Goal: Obtain resource: Download file/media

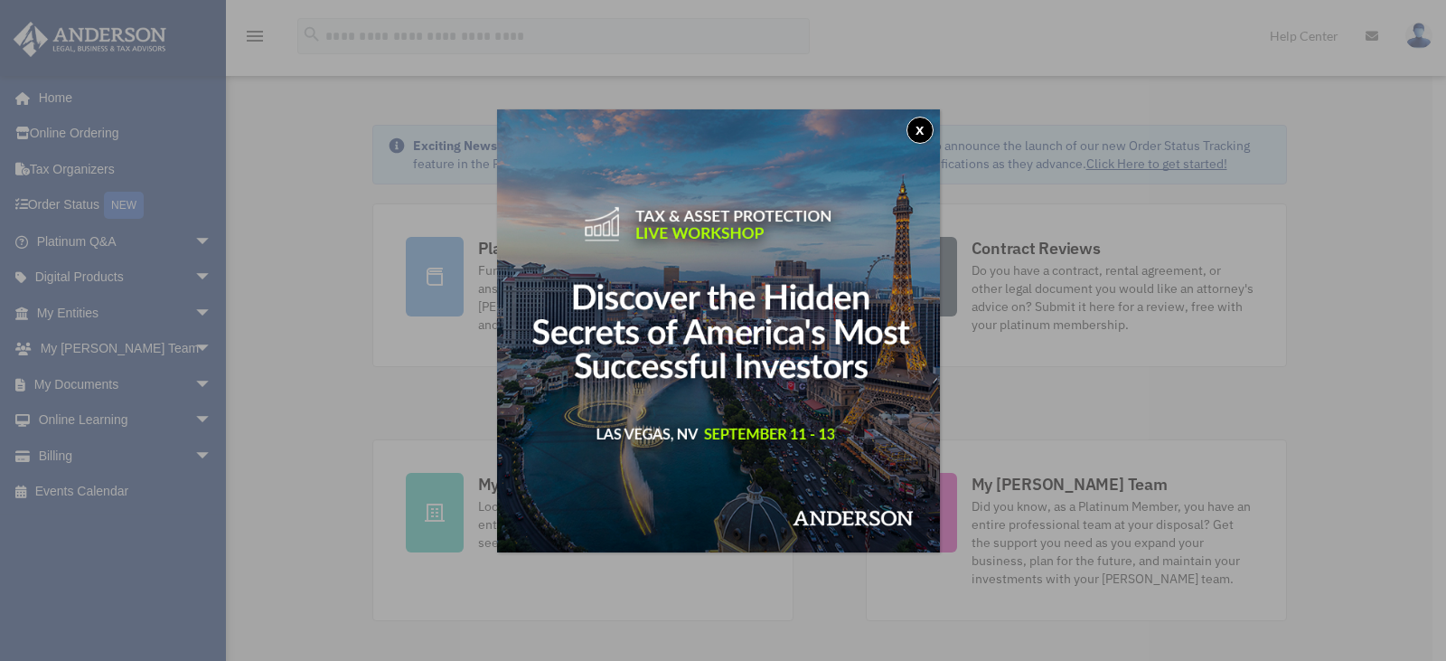
click at [922, 129] on button "x" at bounding box center [920, 130] width 27 height 27
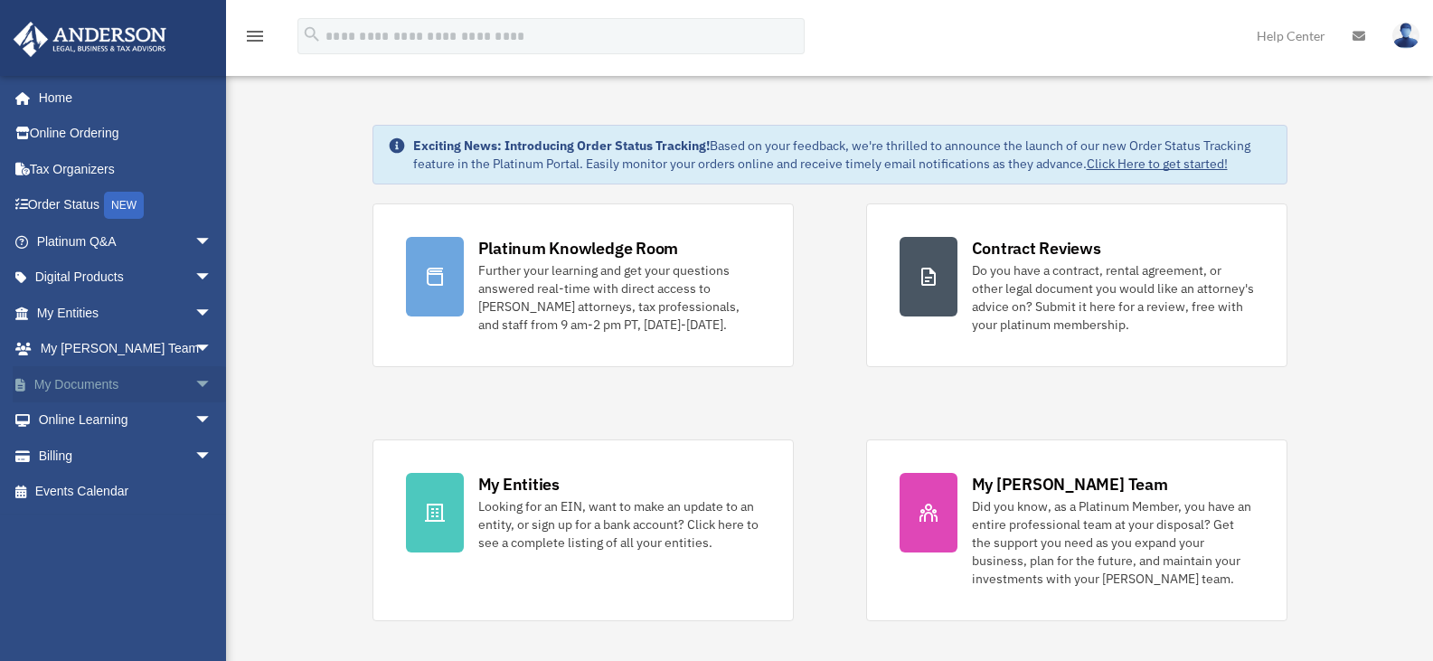
click at [118, 382] on link "My Documents arrow_drop_down" at bounding box center [126, 384] width 227 height 36
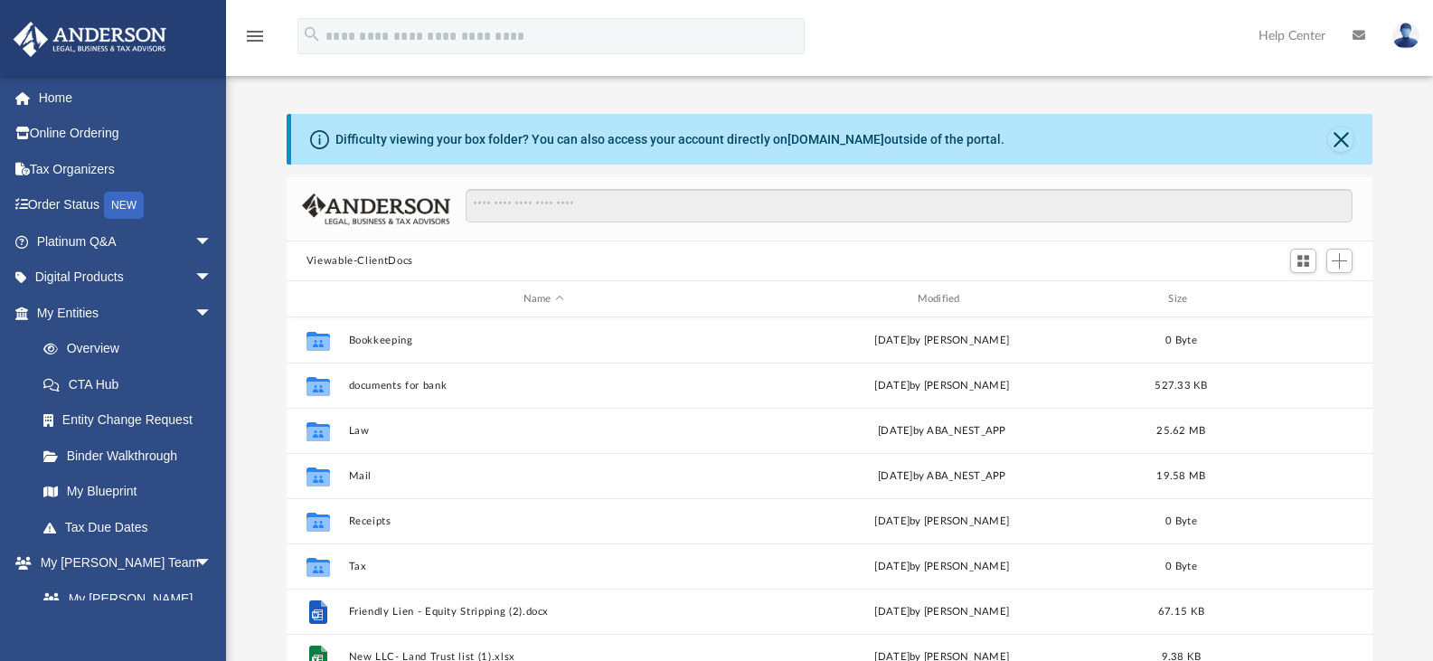
scroll to position [398, 1072]
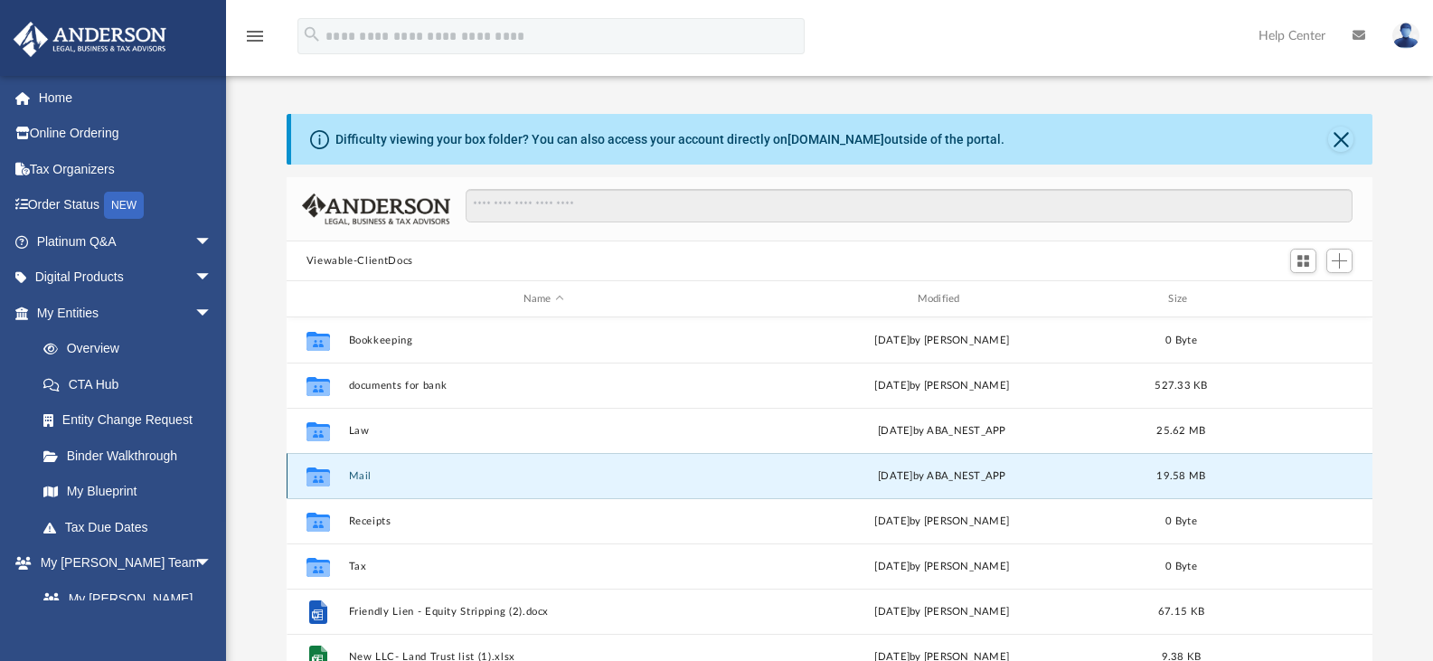
click at [375, 473] on button "Mail" at bounding box center [543, 476] width 391 height 12
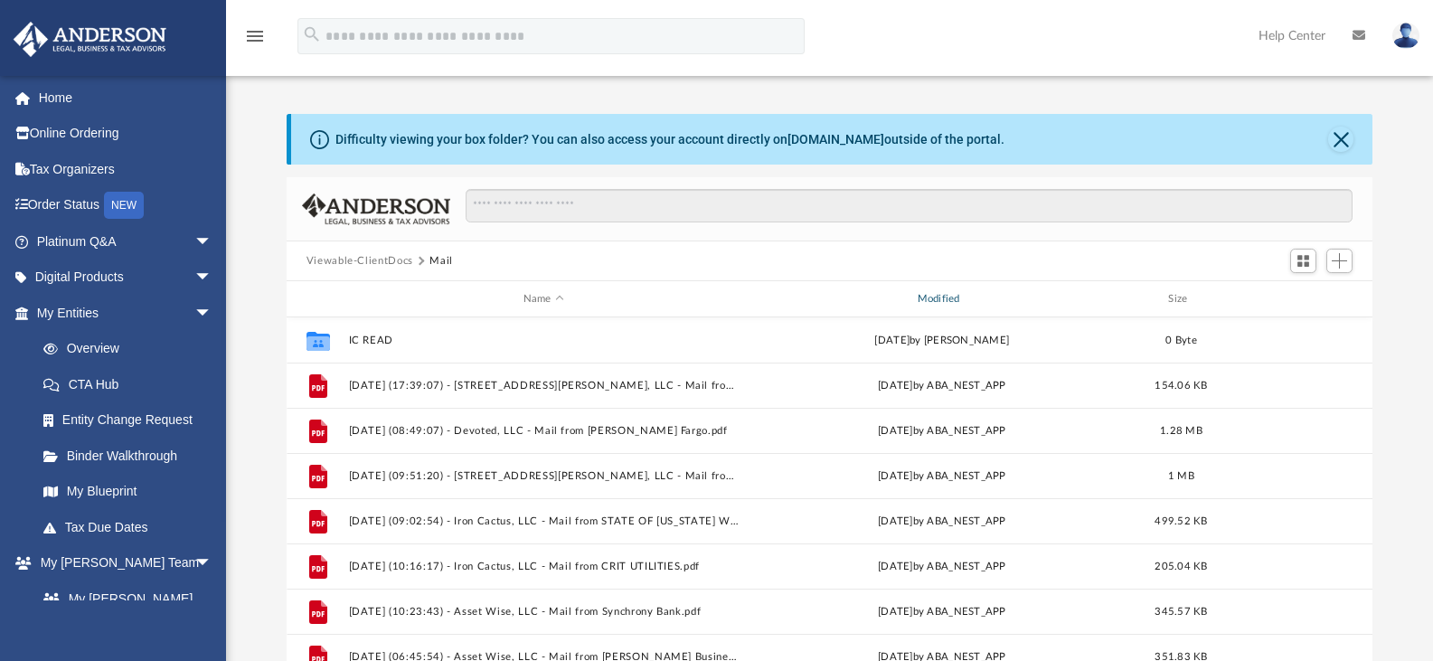
click at [941, 297] on div "Modified" at bounding box center [941, 299] width 391 height 16
click at [943, 295] on div "Modified" at bounding box center [941, 299] width 391 height 16
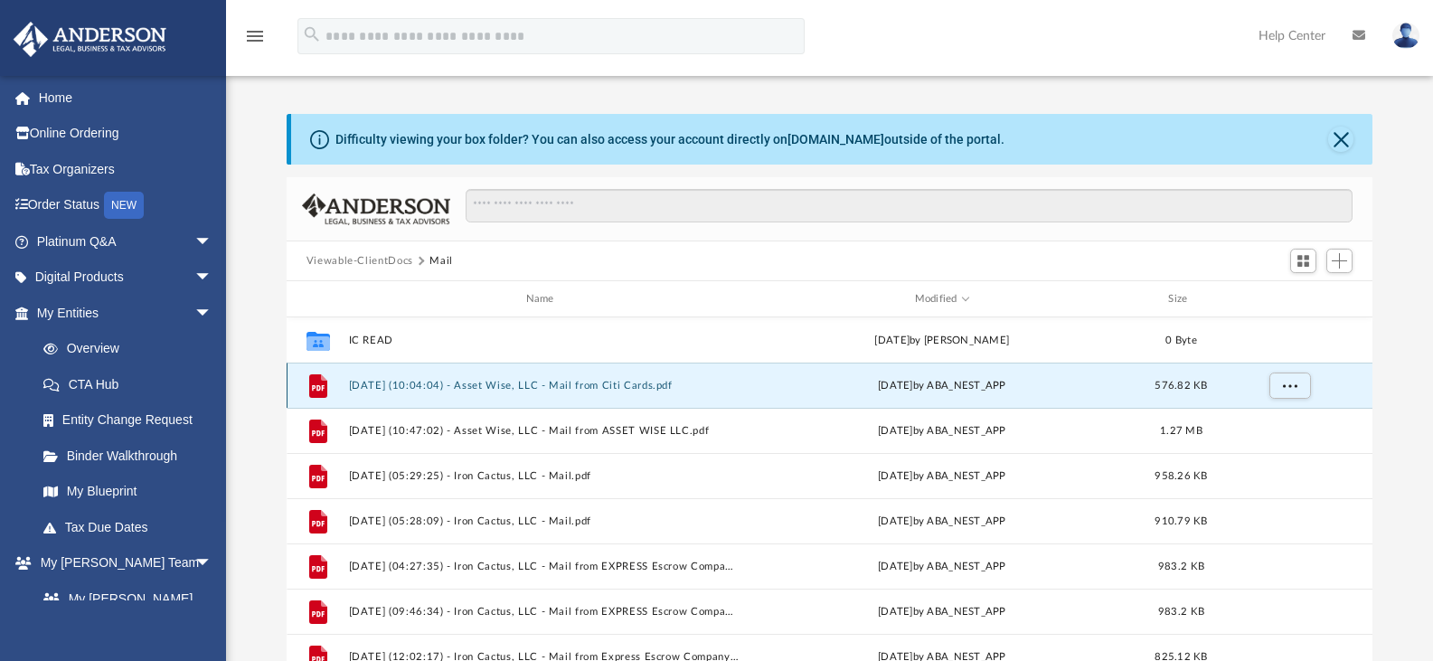
click at [682, 380] on button "[DATE] (10:04:04) - Asset Wise, LLC - Mail from Citi Cards.pdf" at bounding box center [543, 386] width 391 height 12
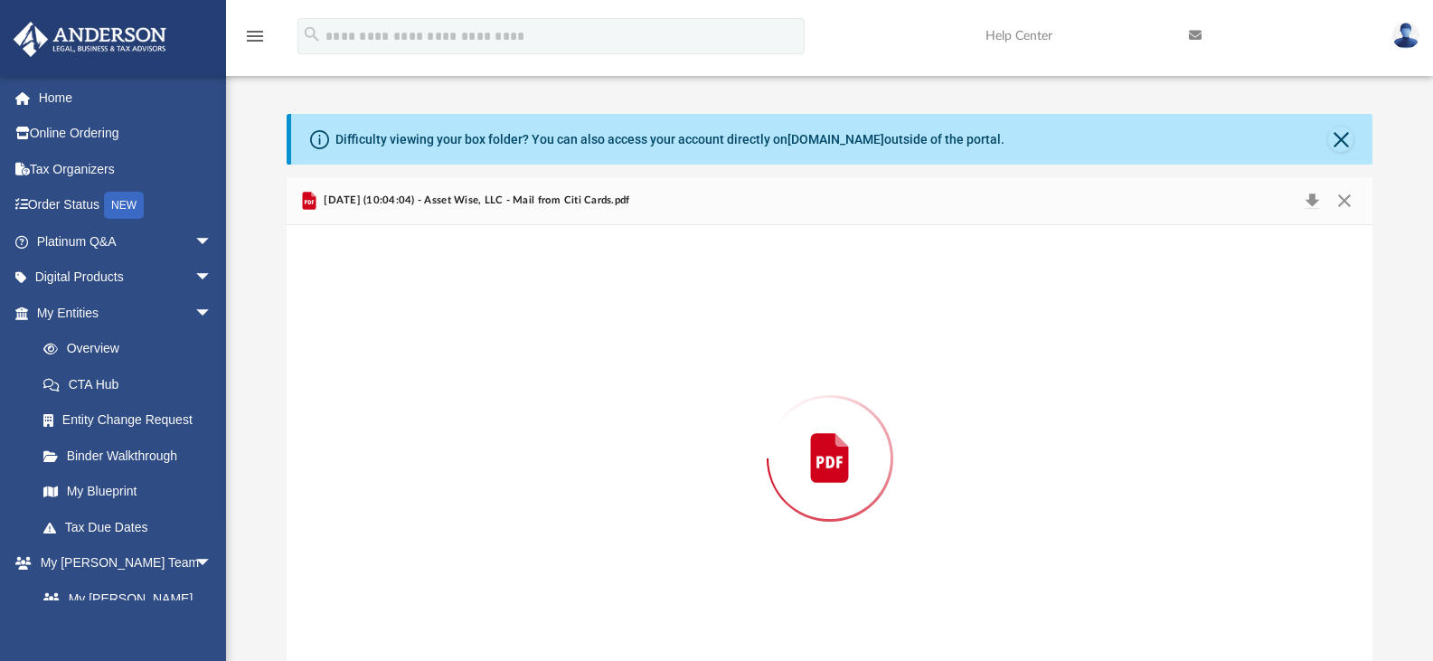
scroll to position [31, 0]
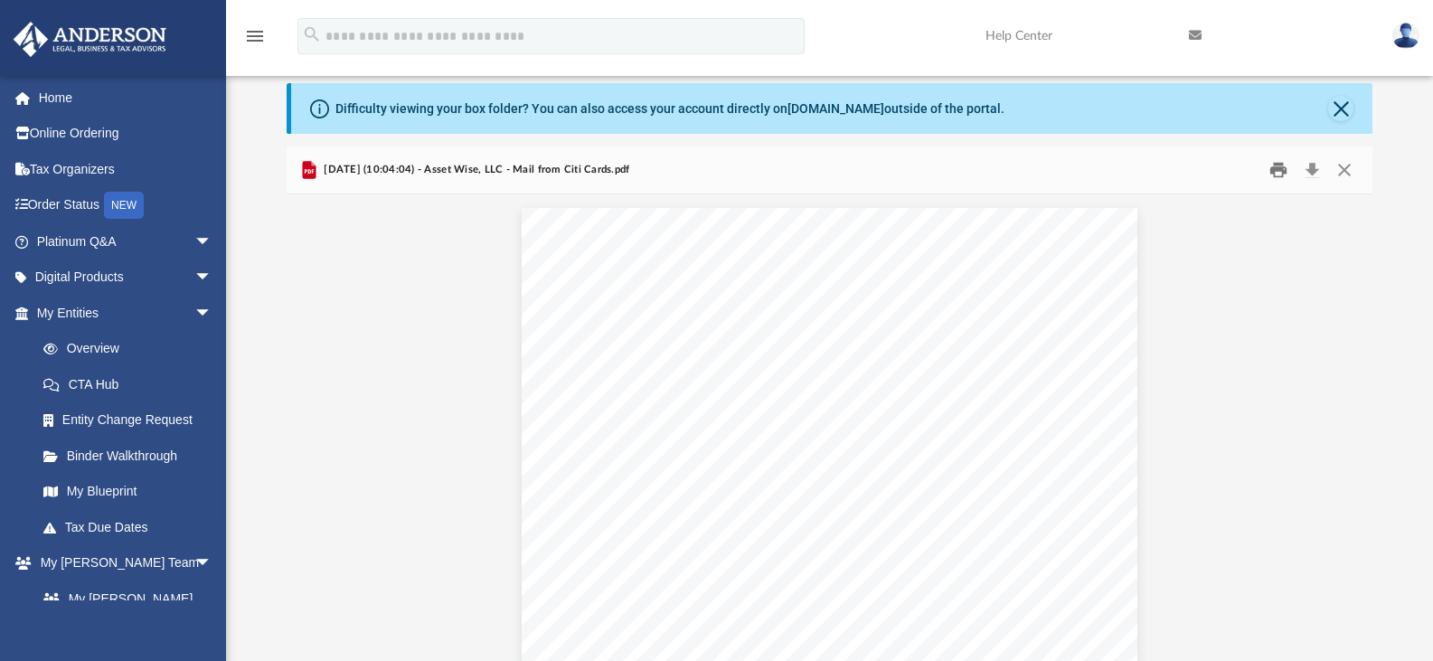
click at [1281, 172] on button "Print" at bounding box center [1278, 170] width 36 height 28
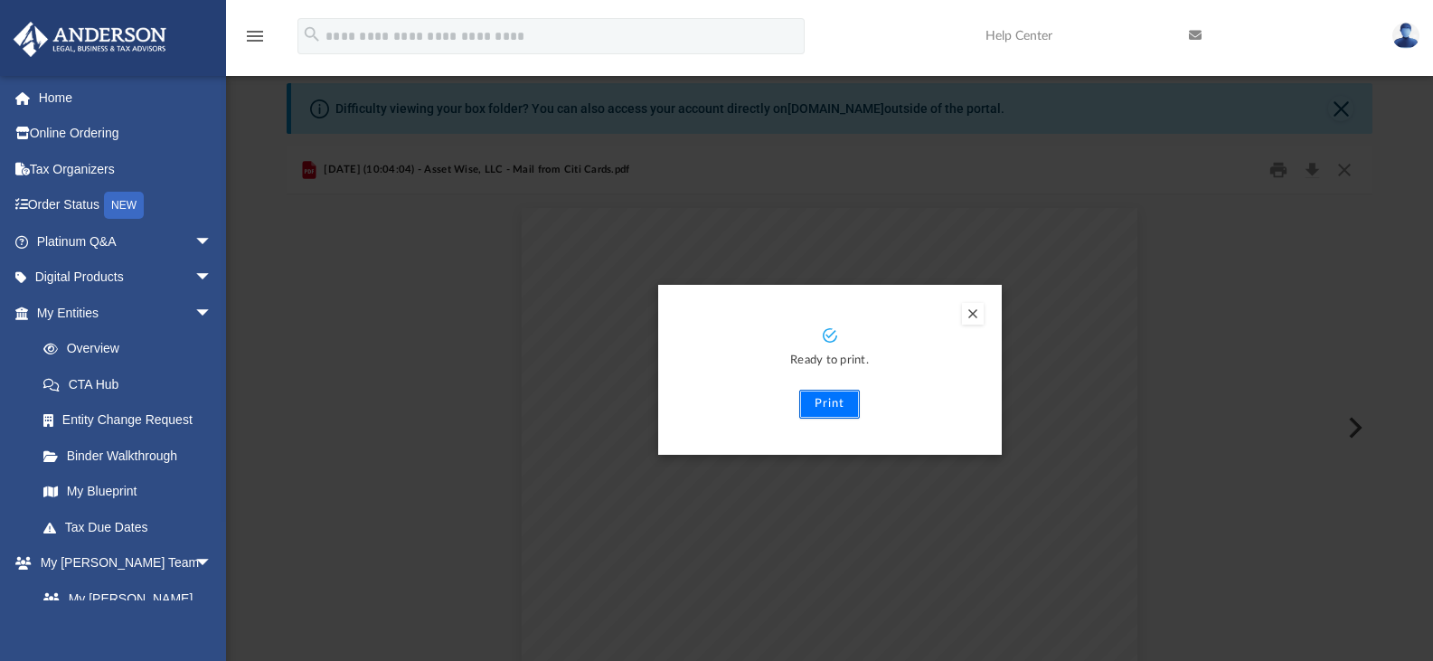
click at [825, 400] on button "Print" at bounding box center [829, 404] width 61 height 29
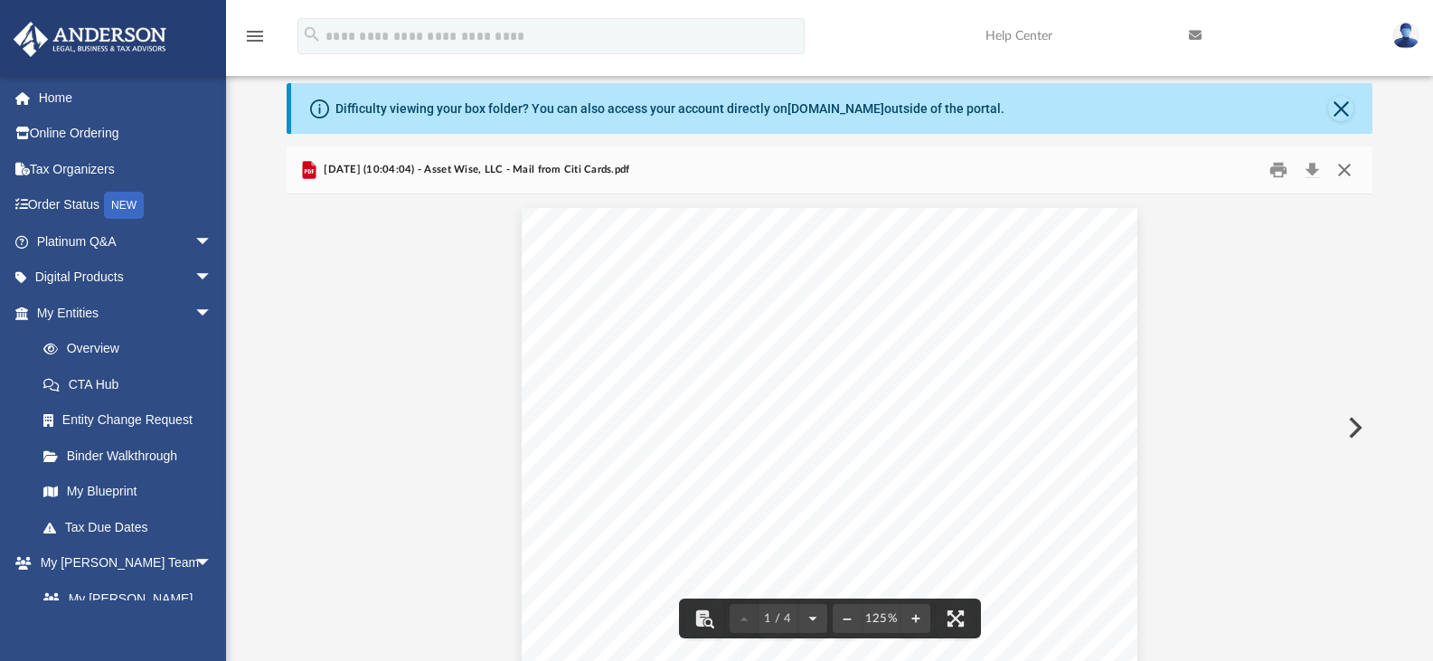
click at [1343, 173] on button "Close" at bounding box center [1344, 170] width 33 height 28
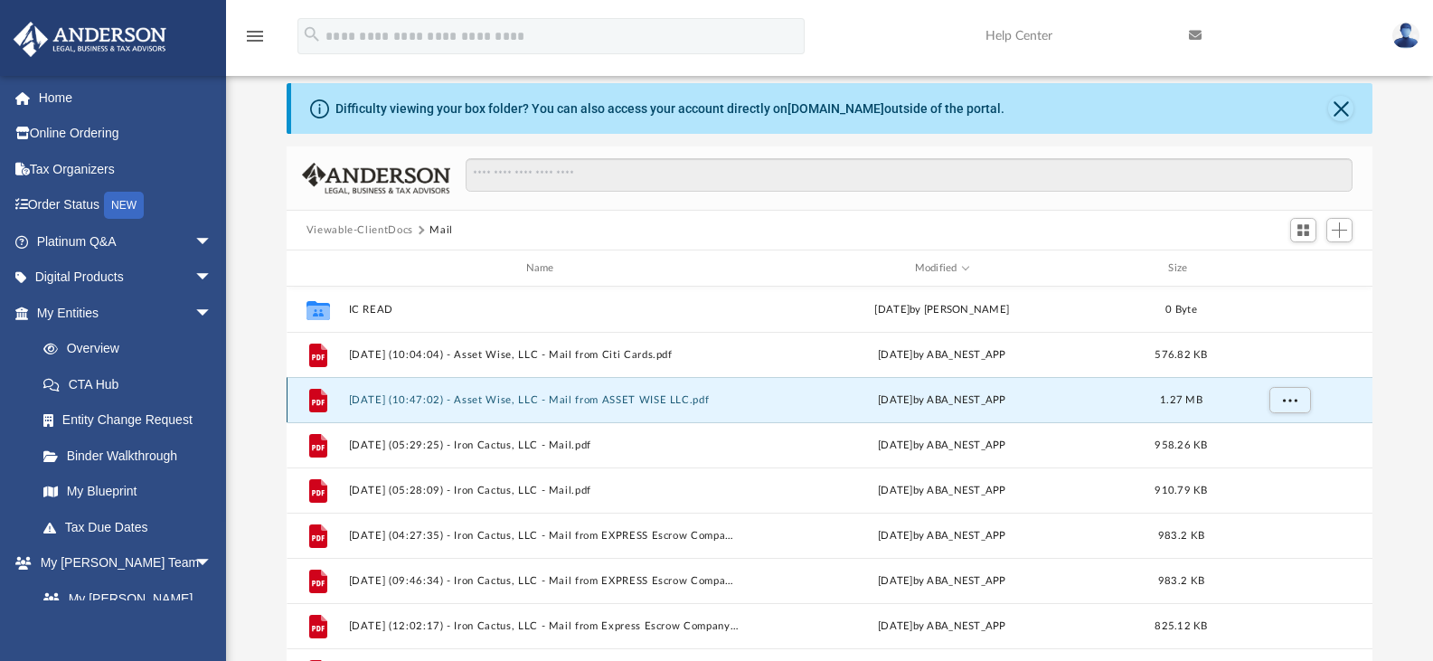
click at [641, 398] on button "2025.08.07 (10:47:02) - Asset Wise, LLC - Mail from ASSET WISE LLC.pdf" at bounding box center [543, 400] width 391 height 12
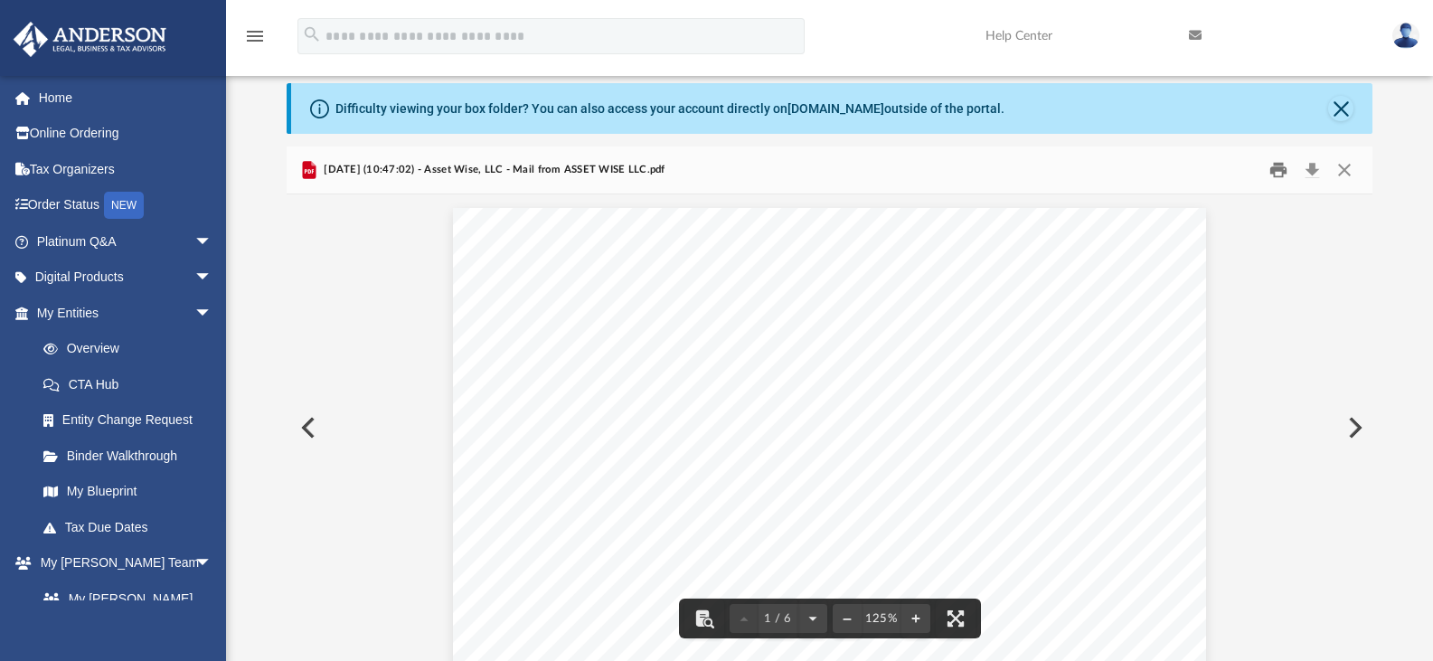
click at [1282, 169] on button "Print" at bounding box center [1278, 170] width 36 height 28
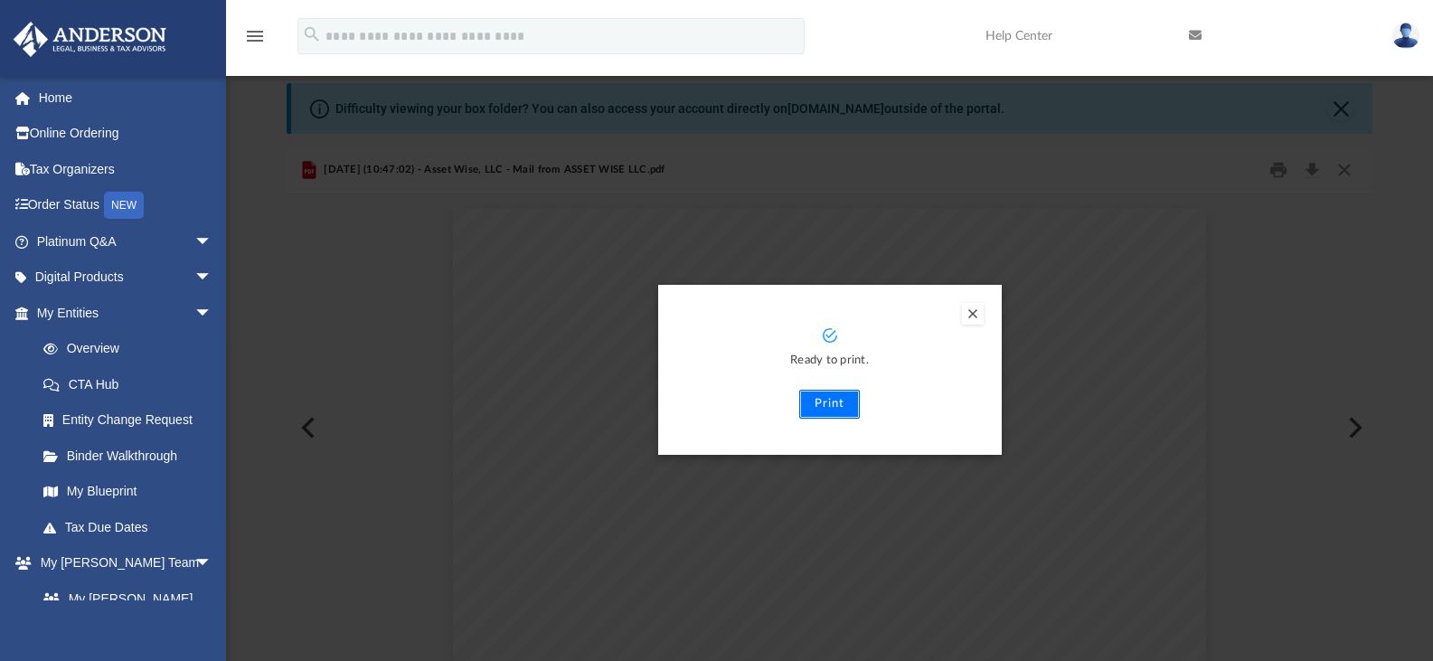
click at [824, 401] on button "Print" at bounding box center [829, 404] width 61 height 29
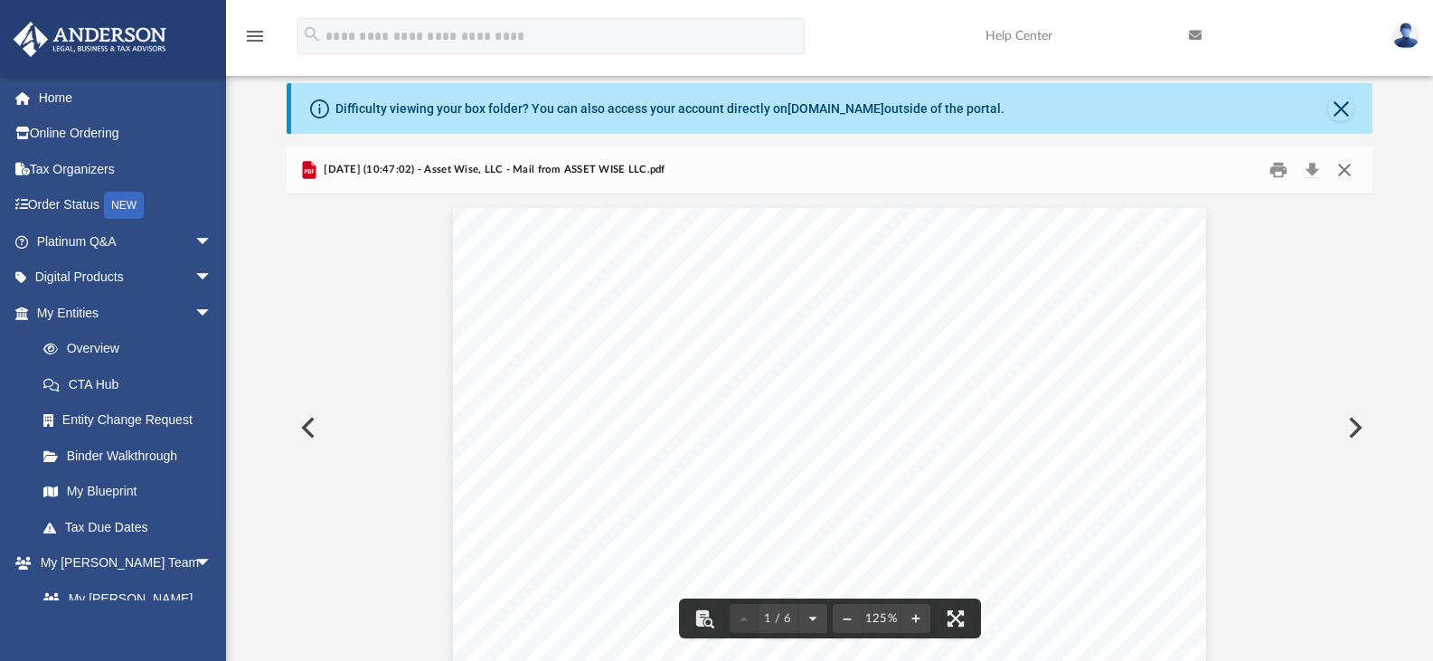
click at [1344, 170] on button "Close" at bounding box center [1344, 170] width 33 height 28
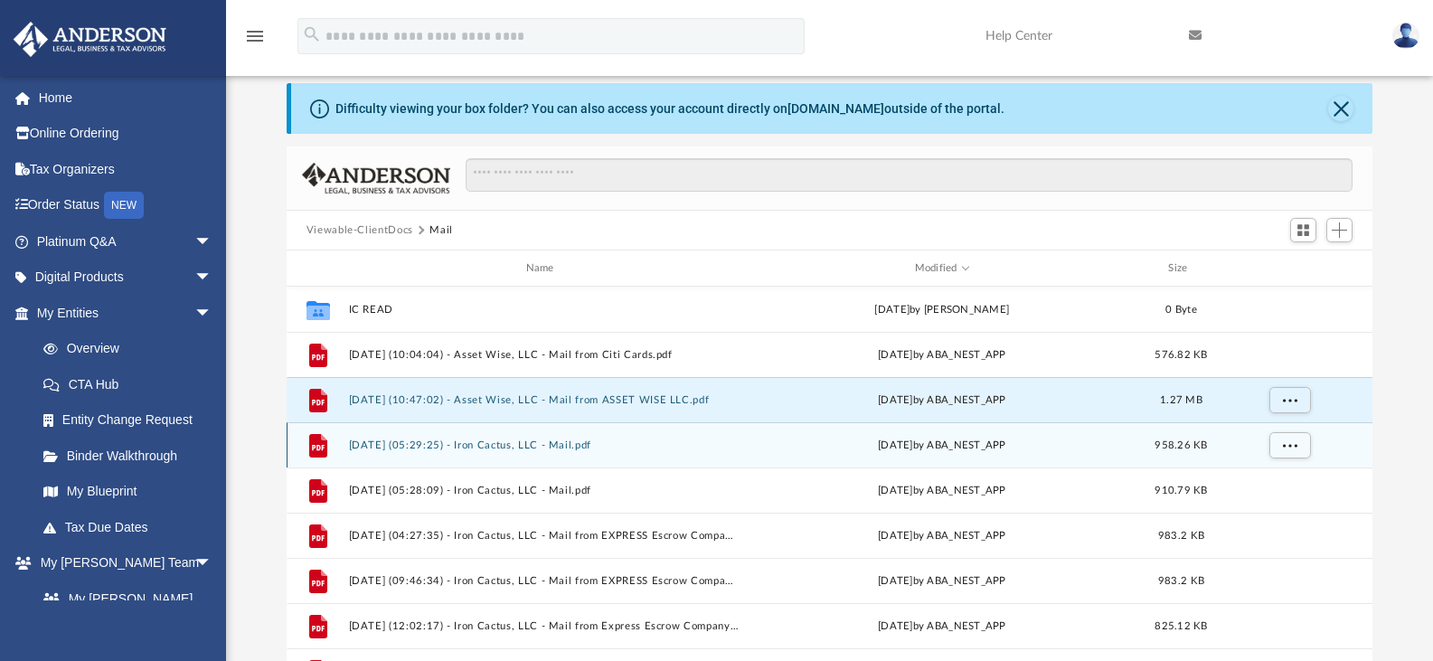
click at [631, 453] on div "File 2025.08.06 (05:29:25) - Iron Cactus, LLC - Mail.pdf Wed Aug 6 2025 by ABA_…" at bounding box center [830, 444] width 1087 height 45
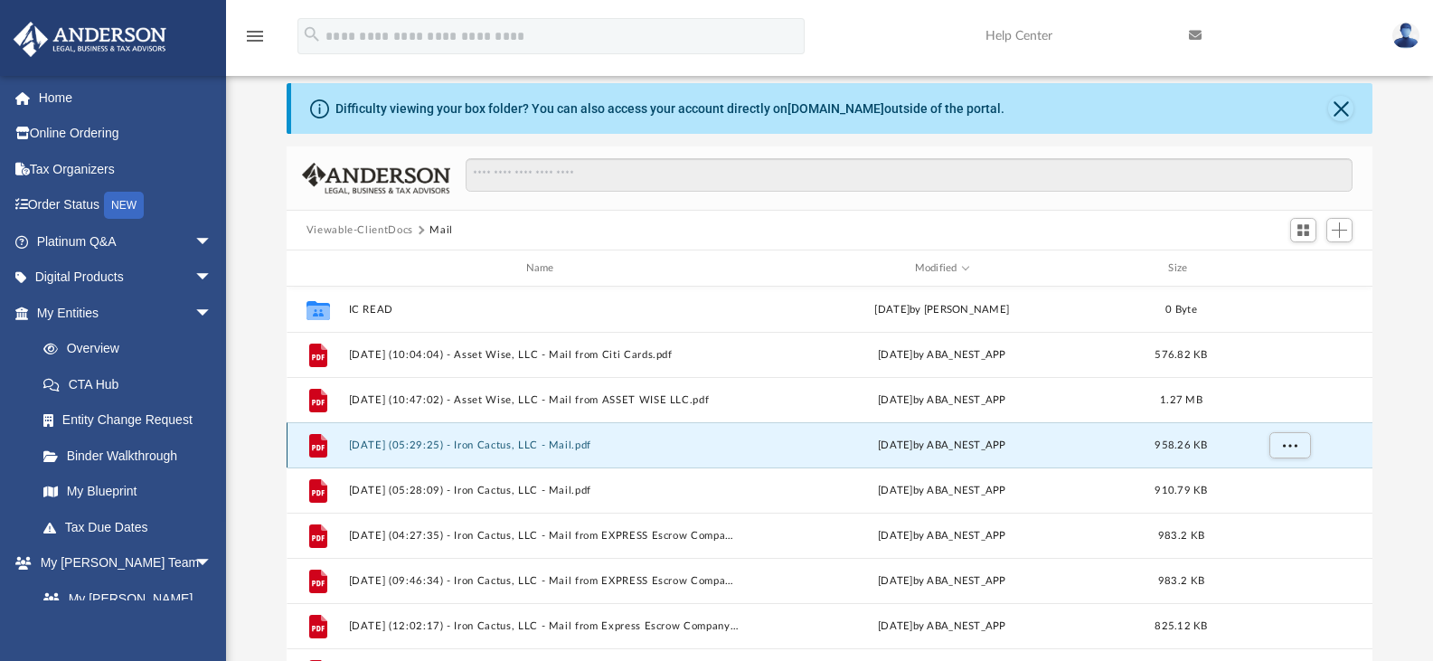
click at [631, 453] on div "File 2025.08.06 (05:29:25) - Iron Cactus, LLC - Mail.pdf Wed Aug 6 2025 by ABA_…" at bounding box center [830, 444] width 1087 height 45
click at [489, 447] on button "2025.08.06 (05:29:25) - Iron Cactus, LLC - Mail.pdf" at bounding box center [543, 445] width 391 height 12
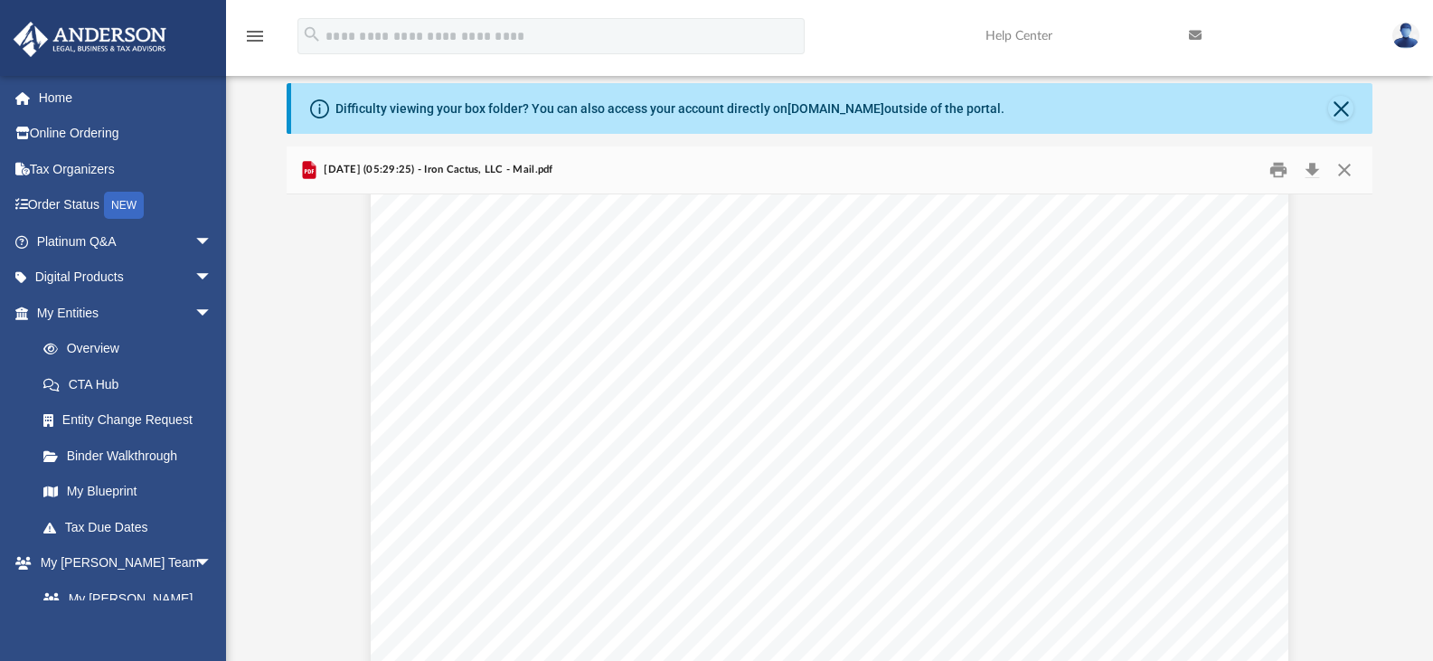
scroll to position [217, 0]
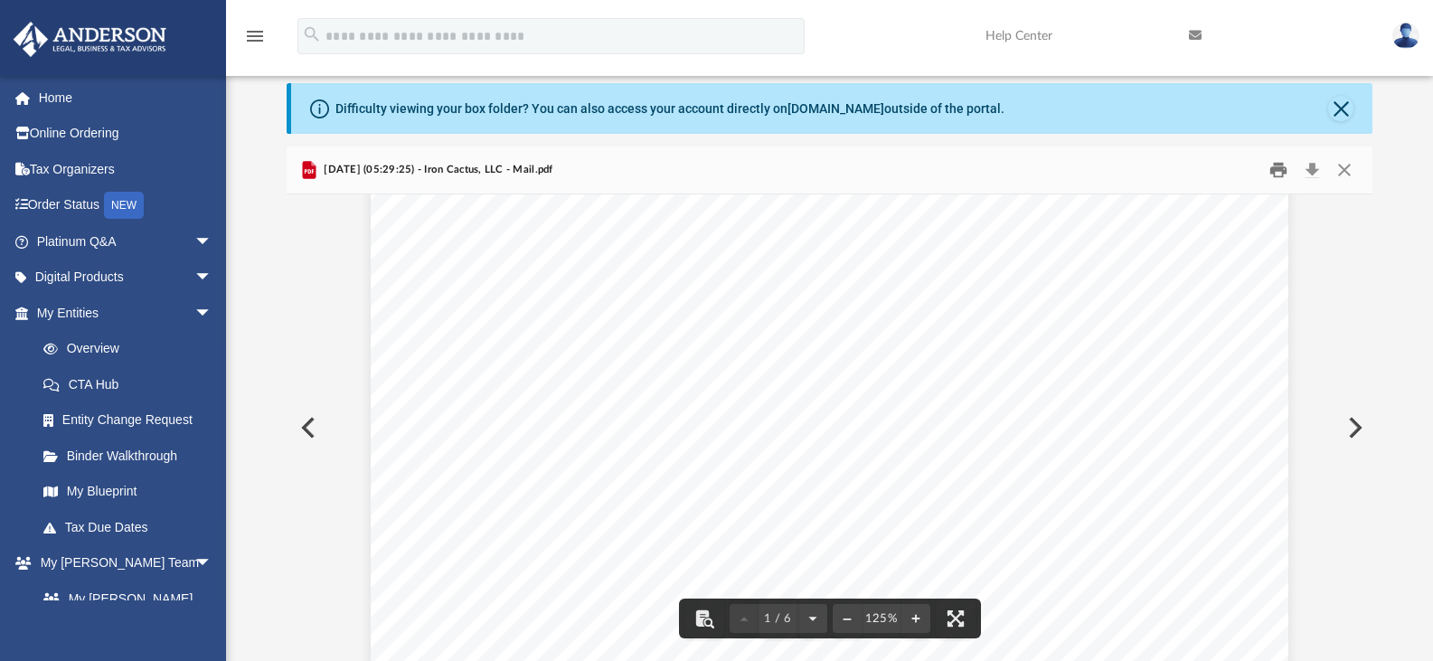
click at [1275, 176] on button "Print" at bounding box center [1278, 170] width 36 height 28
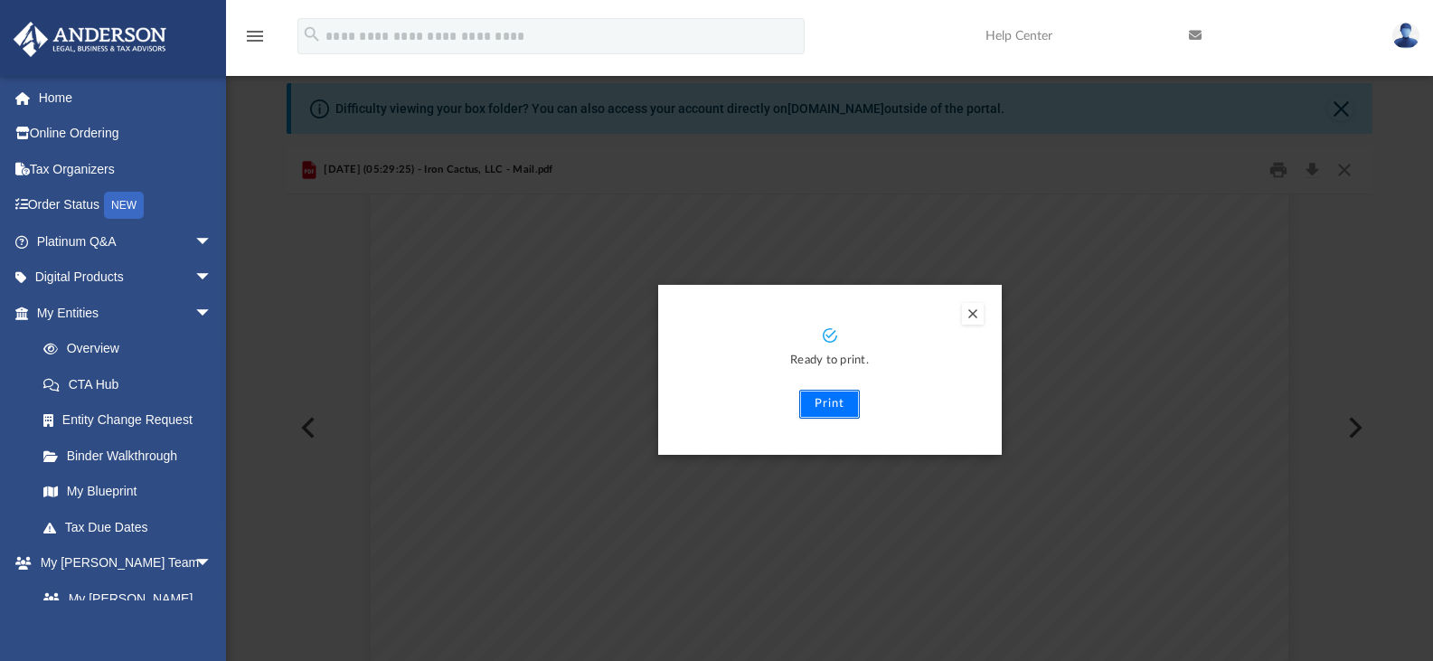
click at [836, 394] on button "Print" at bounding box center [829, 404] width 61 height 29
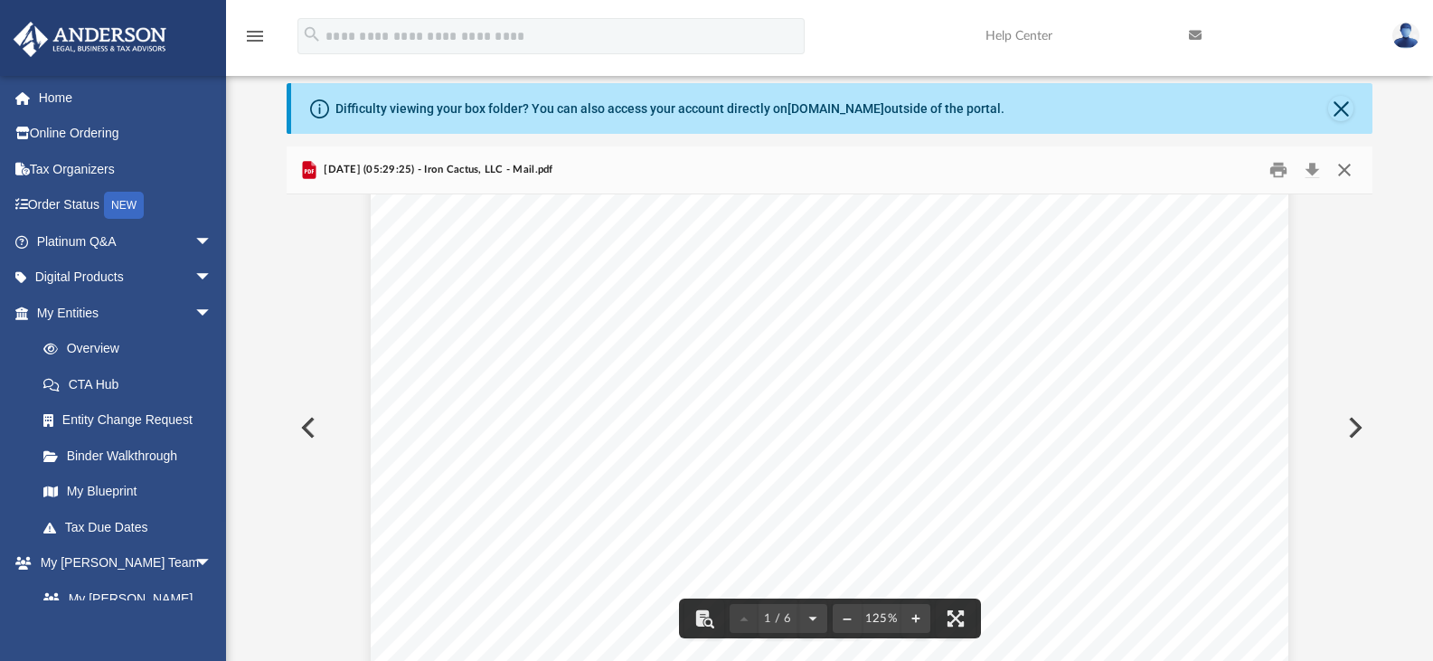
click at [1352, 175] on button "Close" at bounding box center [1344, 170] width 33 height 28
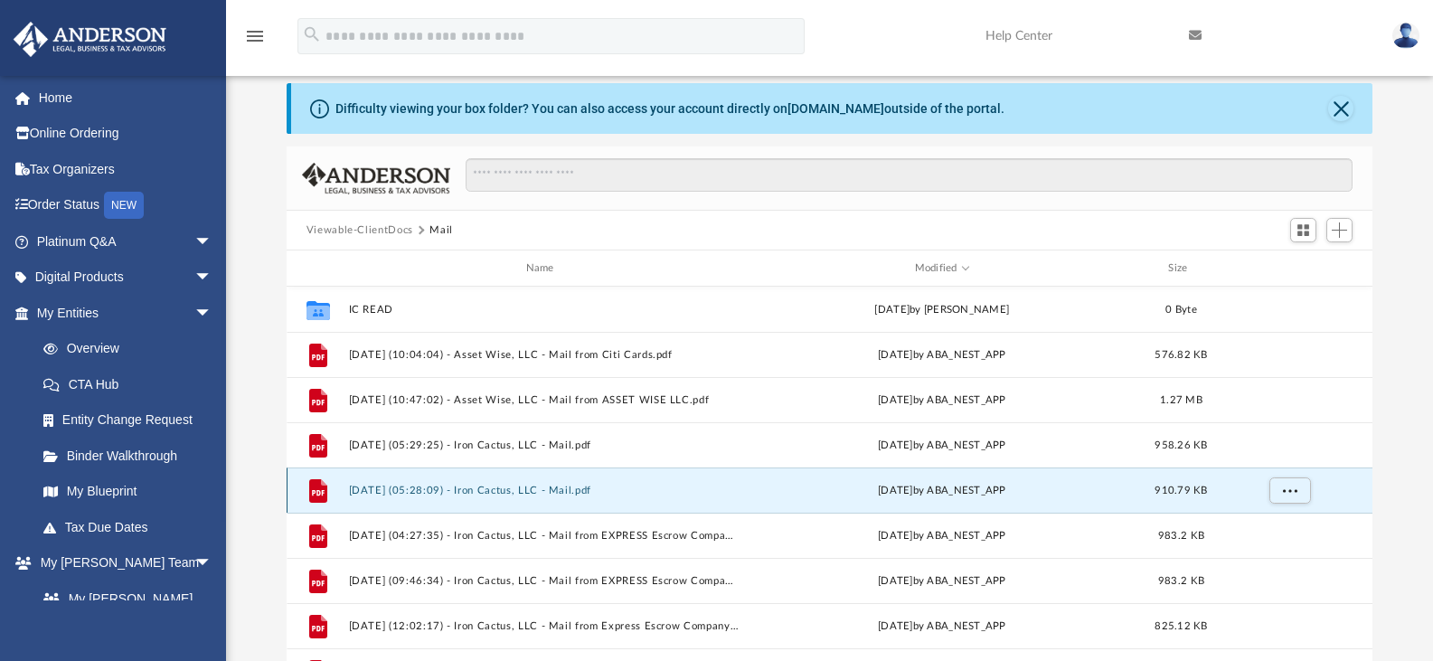
click at [529, 489] on button "2025.08.06 (05:28:09) - Iron Cactus, LLC - Mail.pdf" at bounding box center [543, 491] width 391 height 12
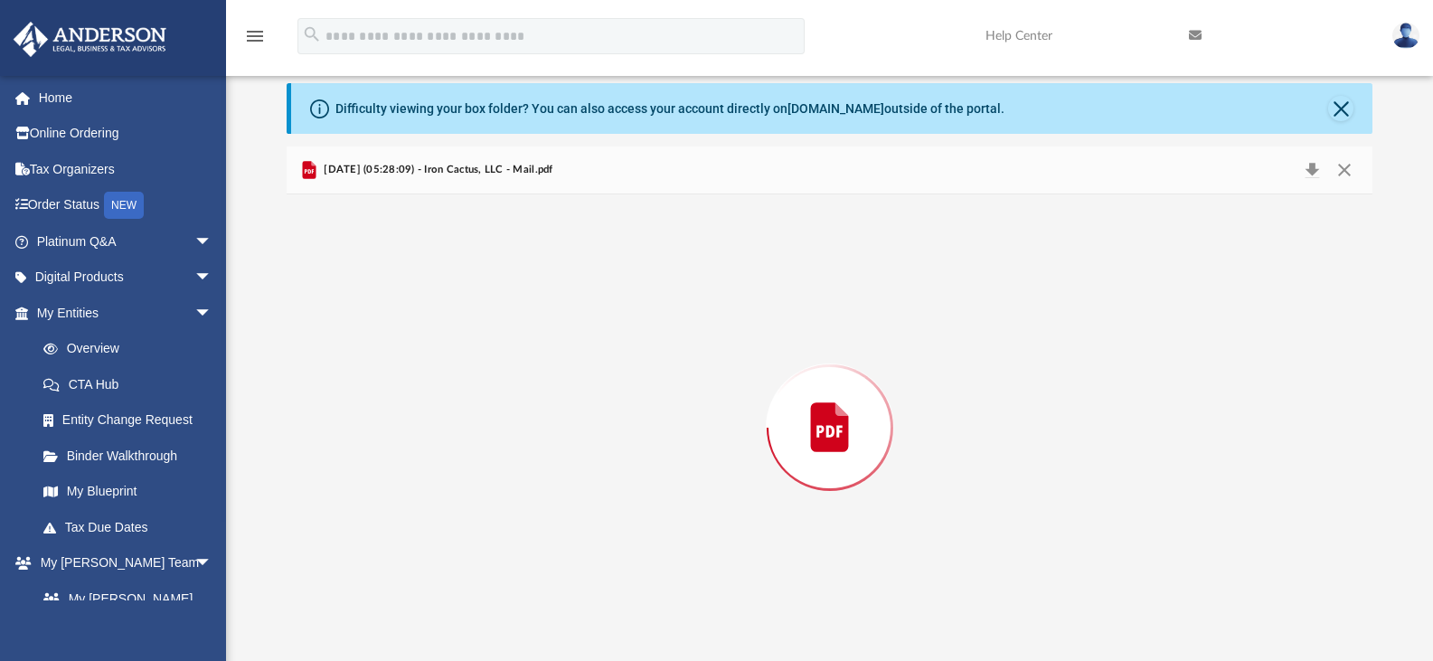
click at [529, 489] on div "Preview" at bounding box center [830, 427] width 1087 height 466
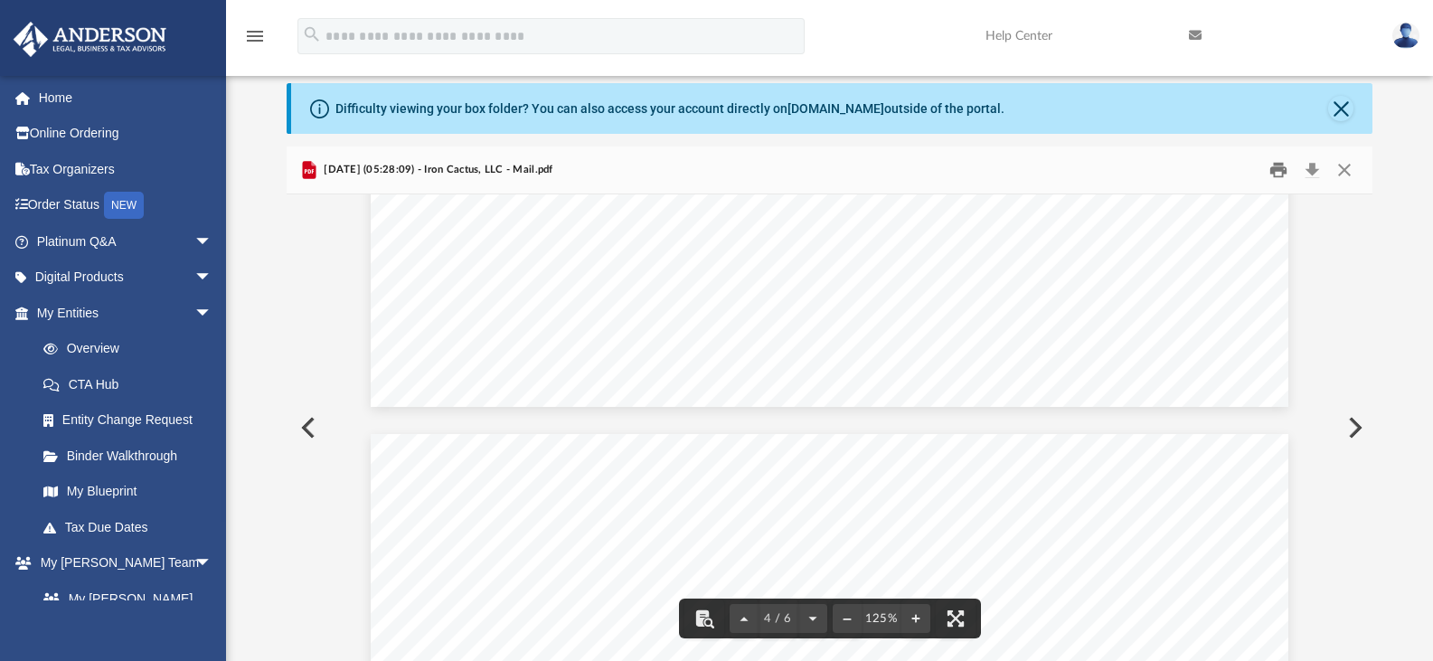
click at [1284, 169] on button "Print" at bounding box center [1278, 170] width 36 height 28
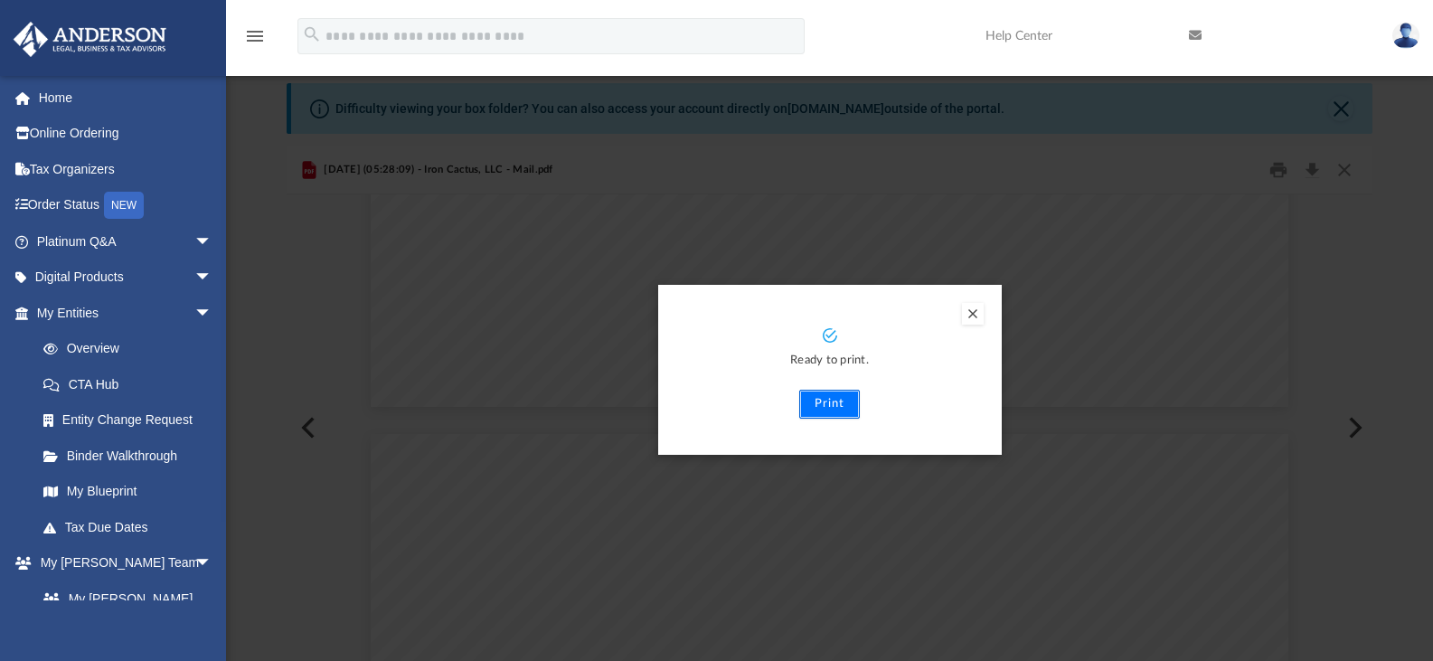
click at [826, 408] on button "Print" at bounding box center [829, 404] width 61 height 29
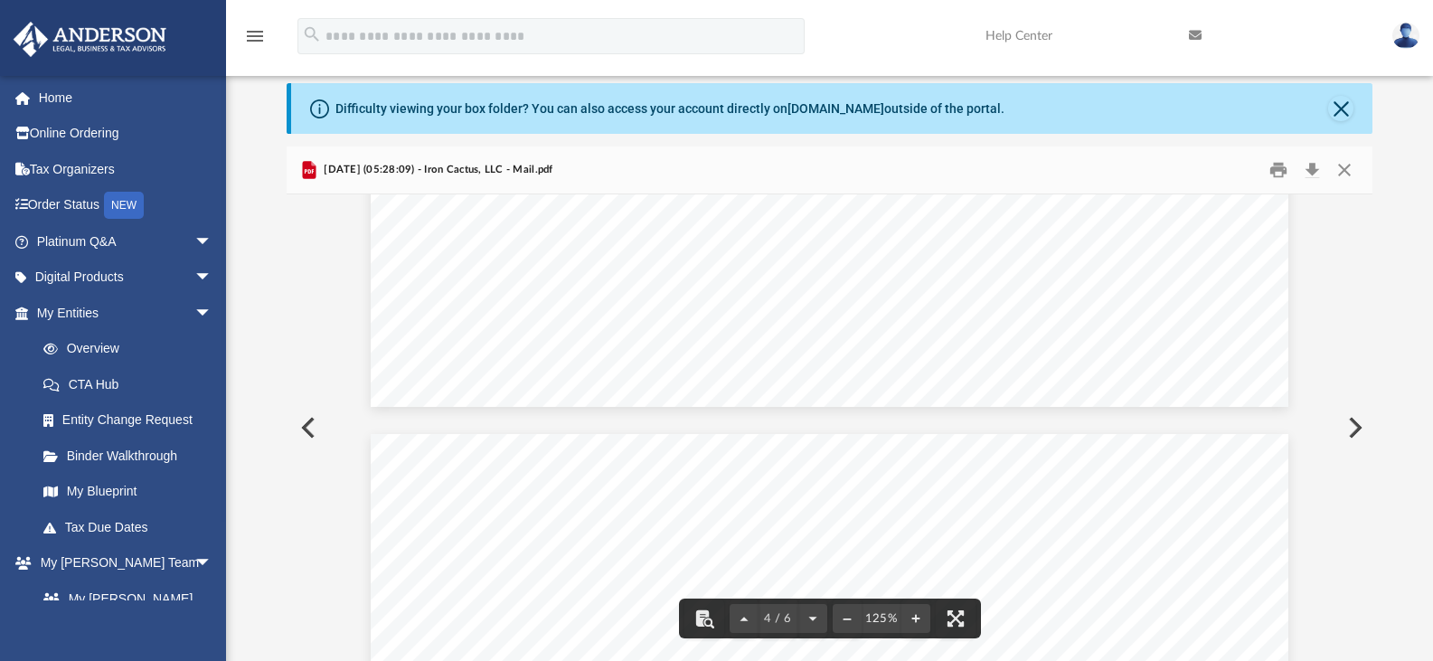
click at [1346, 126] on div "Difficulty viewing your box folder? You can also access your account directly o…" at bounding box center [832, 108] width 1082 height 51
click at [1345, 125] on div "Difficulty viewing your box folder? You can also access your account directly o…" at bounding box center [832, 108] width 1082 height 51
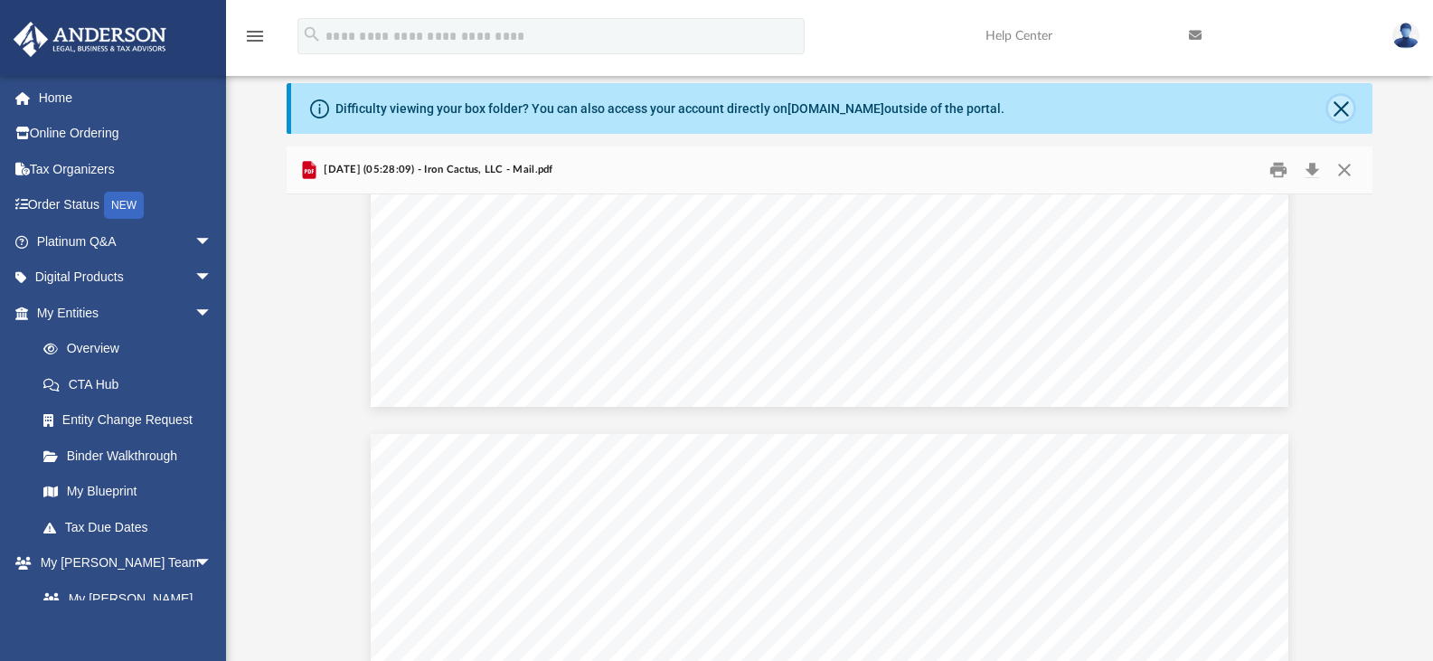
click at [1343, 118] on button "Close" at bounding box center [1340, 108] width 25 height 25
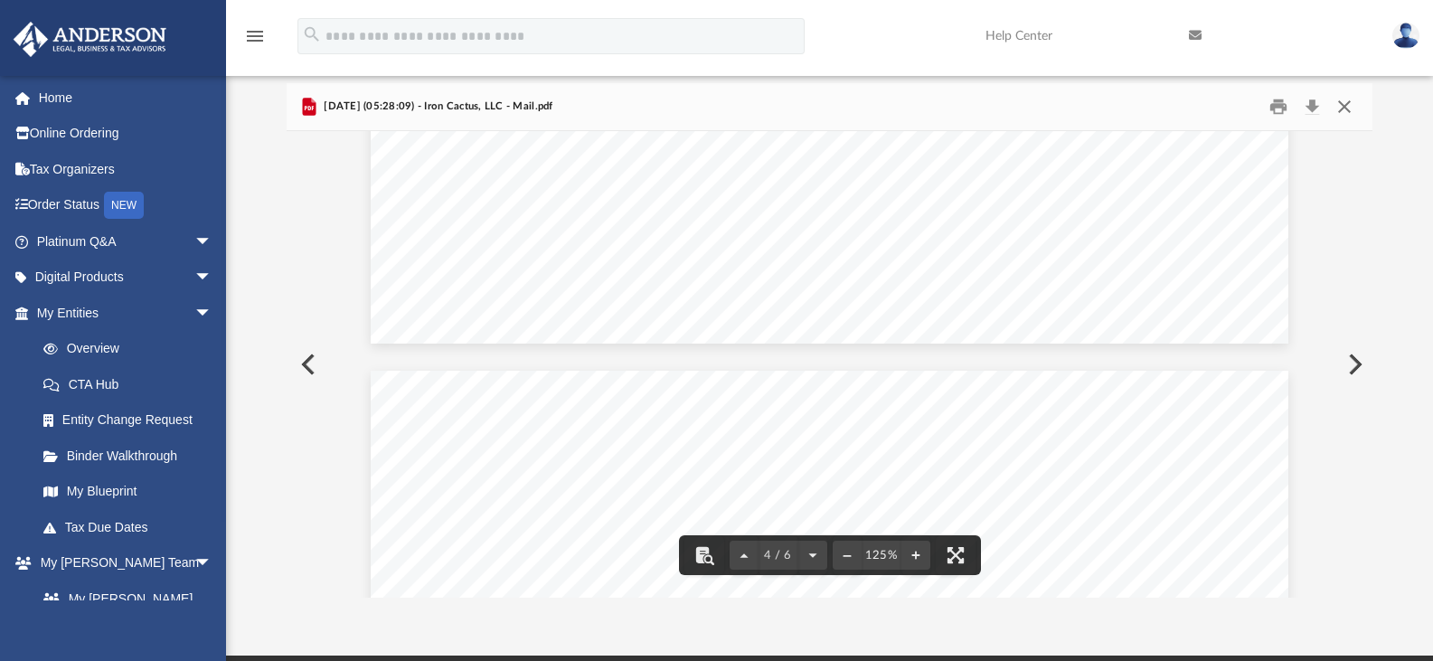
click at [1346, 108] on button "Close" at bounding box center [1344, 107] width 33 height 28
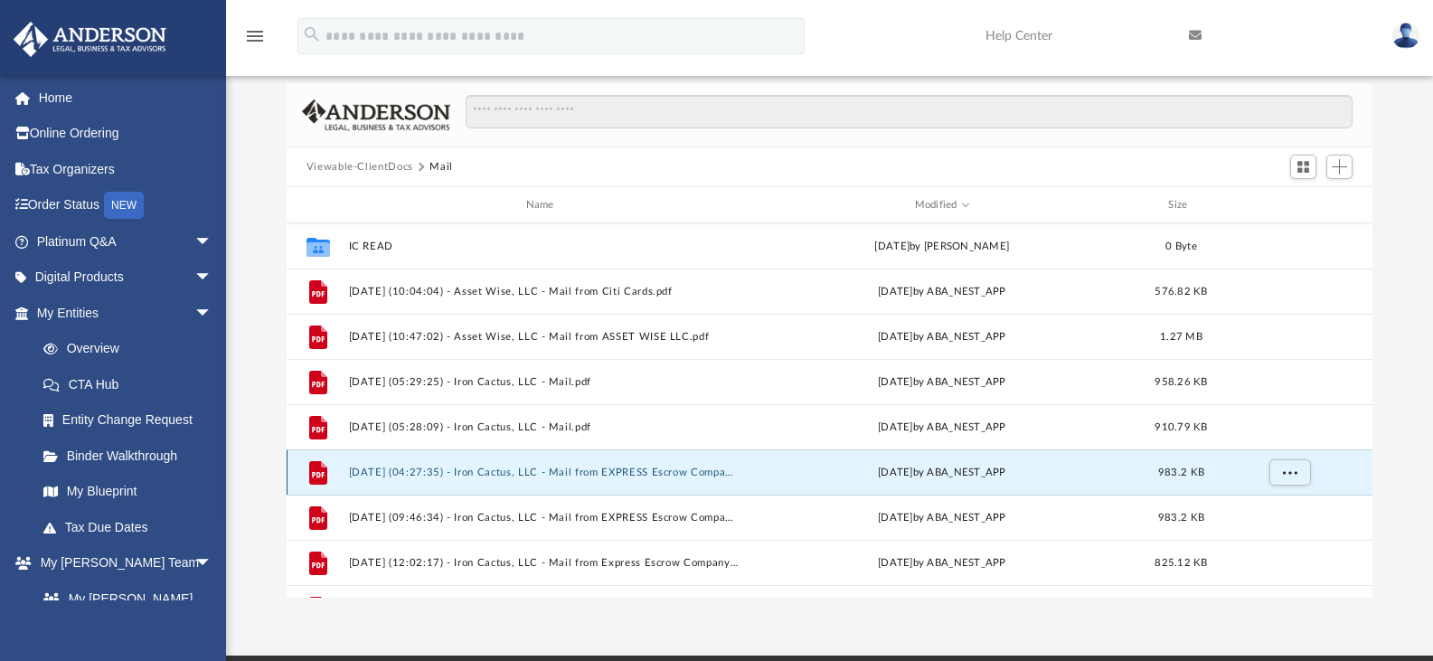
click at [653, 468] on button "2025.08.06 (04:27:35) - Iron Cactus, LLC - Mail from EXPRESS Escrow Company.pdf" at bounding box center [543, 472] width 391 height 12
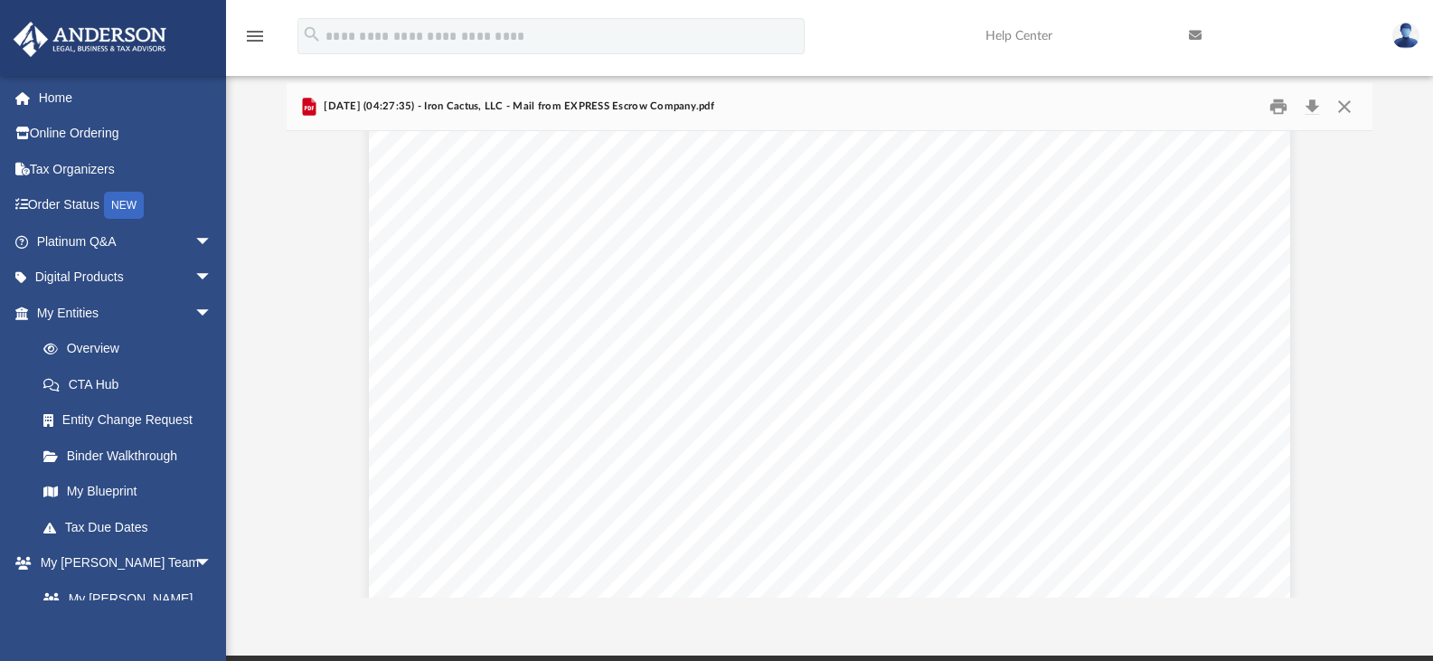
scroll to position [0, 0]
click at [1348, 106] on button "Close" at bounding box center [1344, 107] width 33 height 28
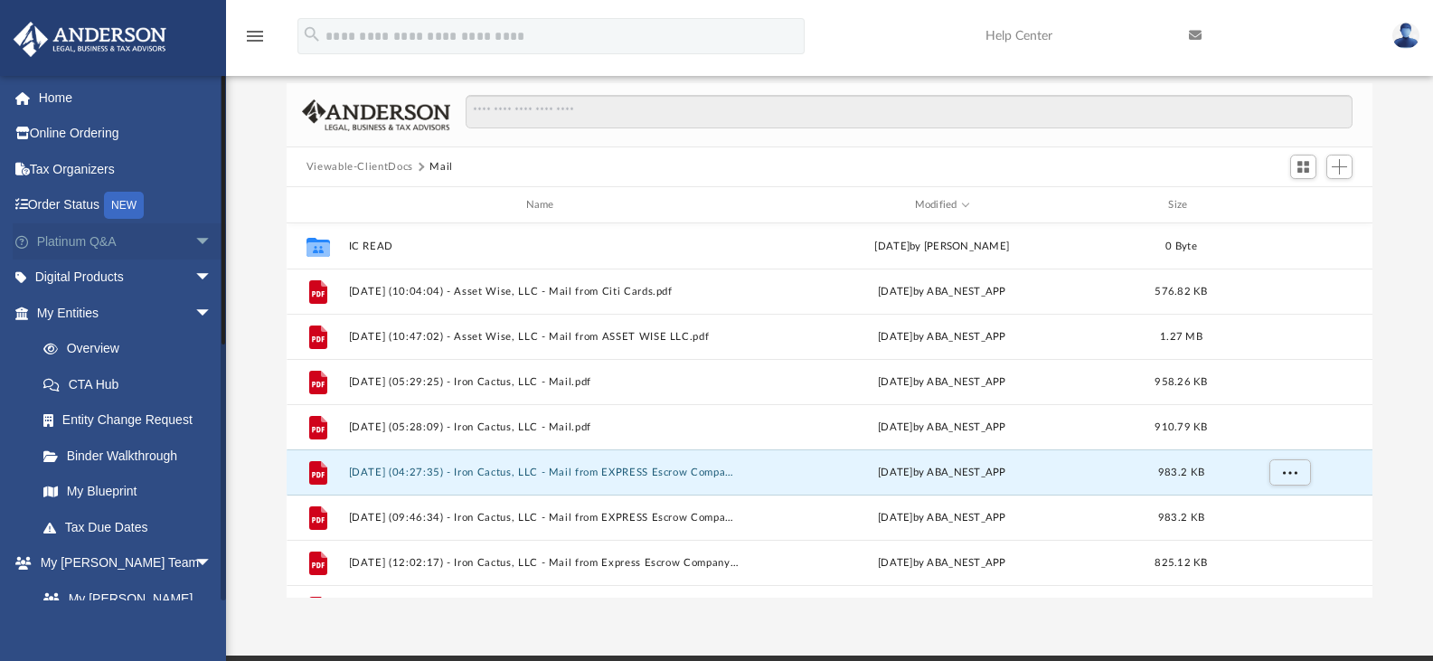
click at [108, 227] on link "Platinum Q&A arrow_drop_down" at bounding box center [126, 241] width 227 height 36
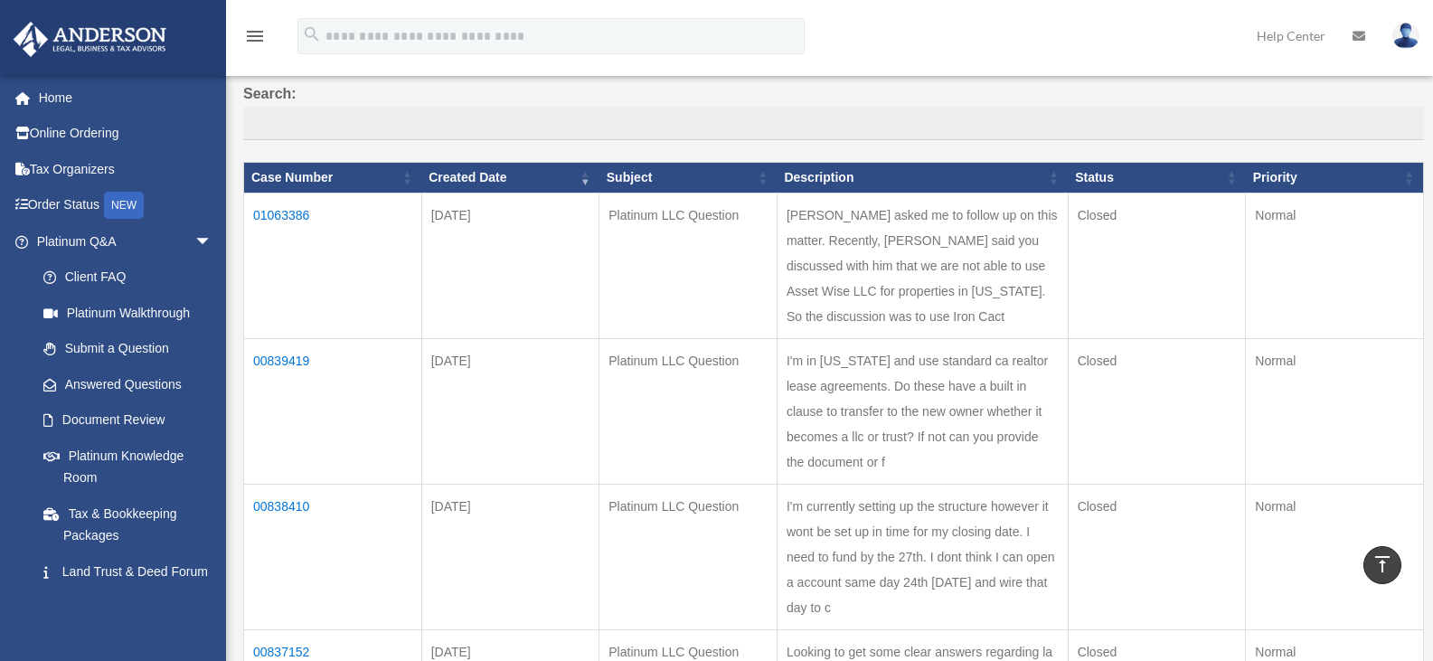
scroll to position [96, 0]
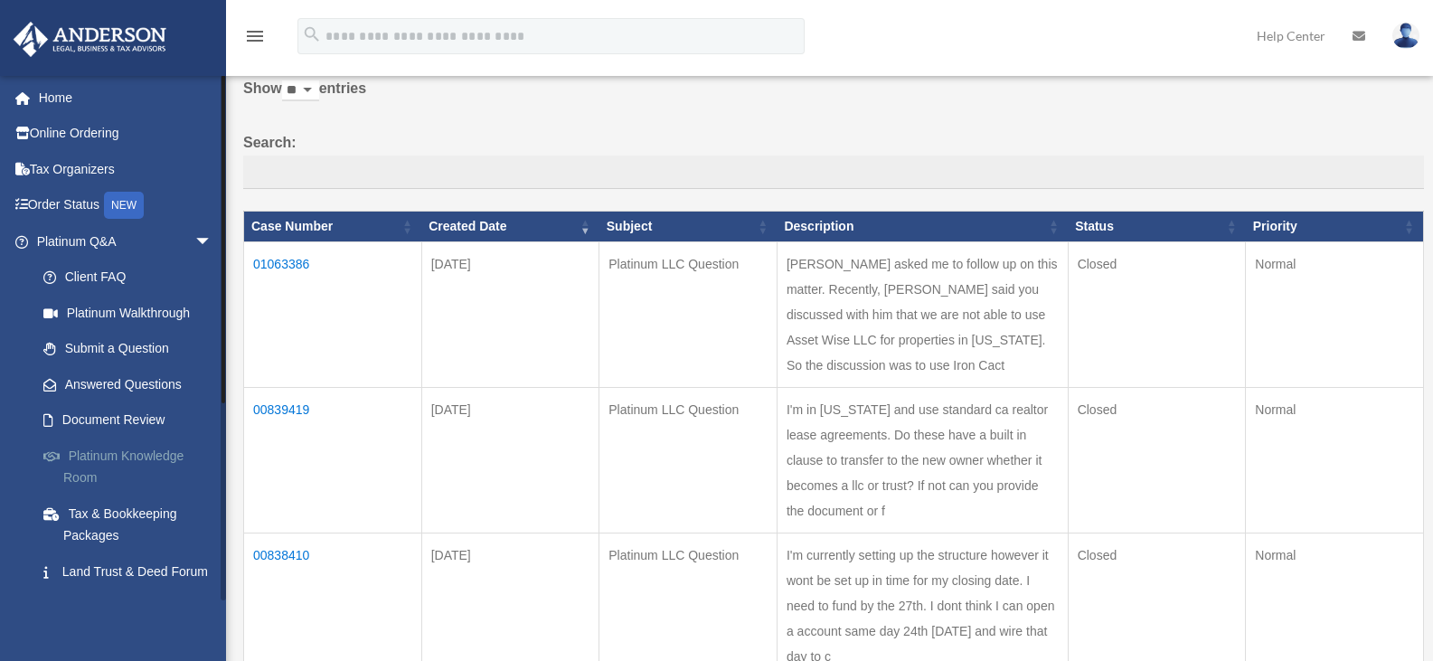
click at [113, 452] on link "Platinum Knowledge Room" at bounding box center [132, 467] width 214 height 58
